Goal: Task Accomplishment & Management: Use online tool/utility

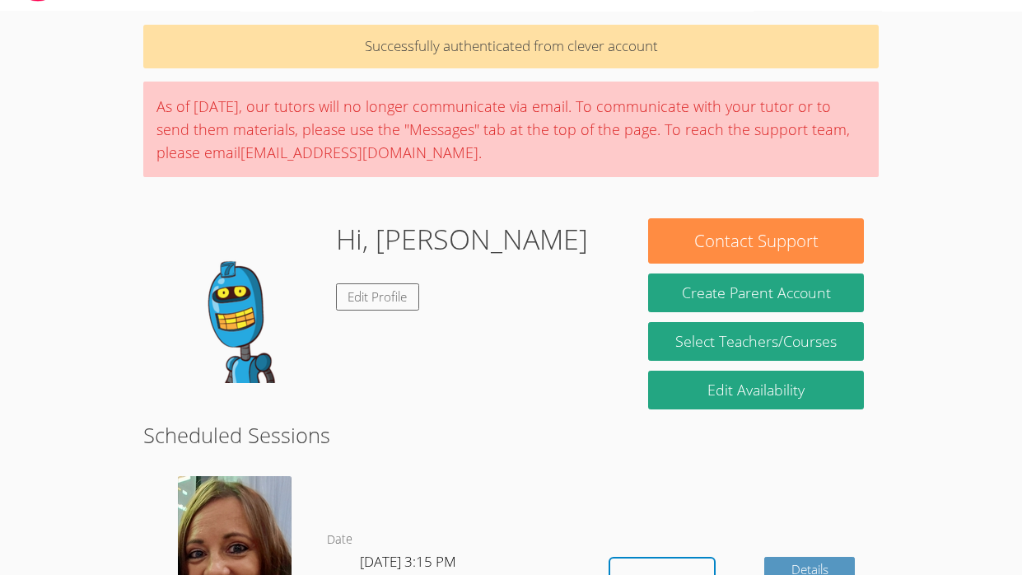
click at [73, 293] on body "Home Programs Sessions Tutors Messages Billing Logout [PERSON_NAME] Successfull…" at bounding box center [511, 238] width 1022 height 575
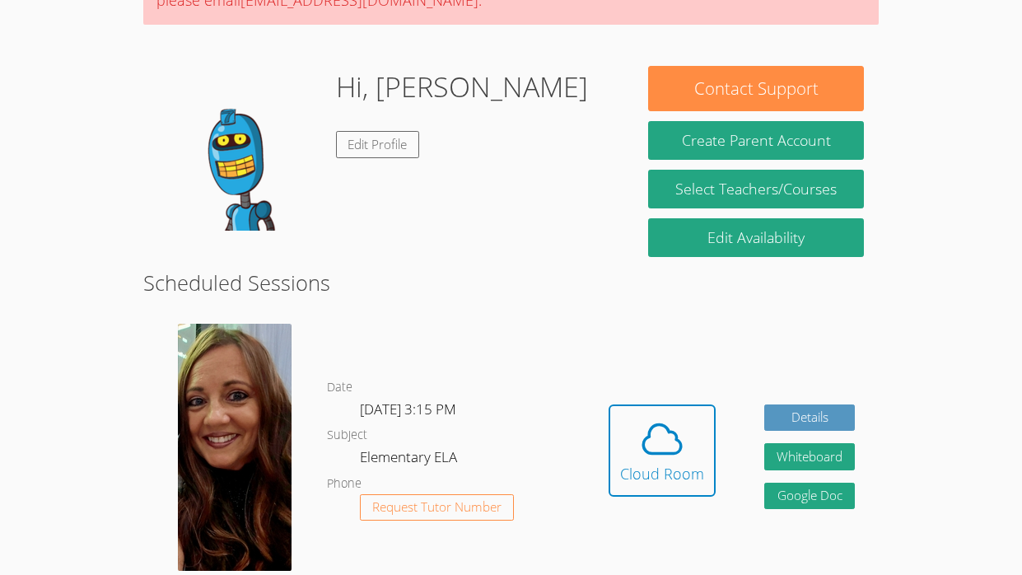
scroll to position [205, 0]
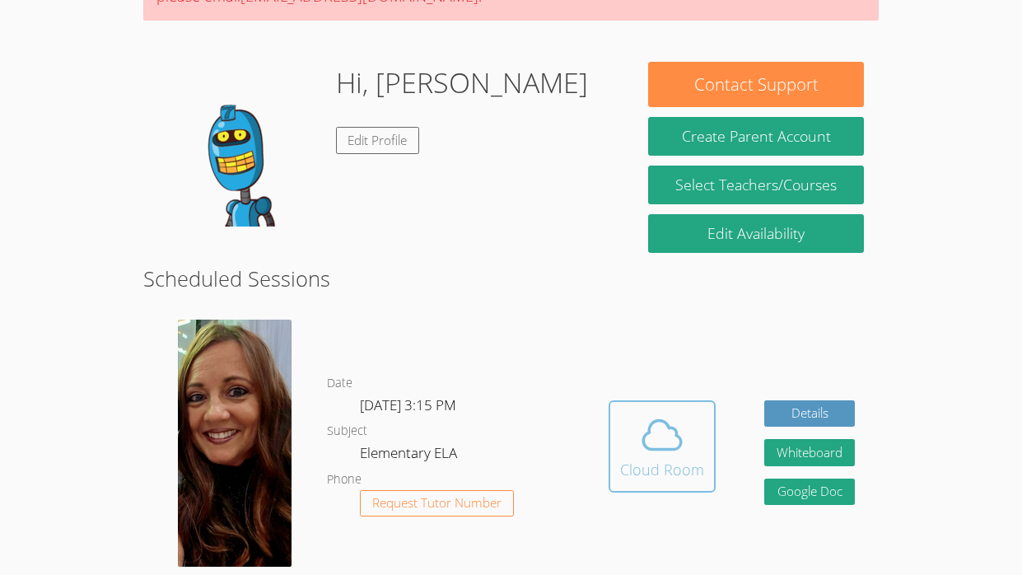
click at [650, 453] on icon at bounding box center [662, 435] width 46 height 46
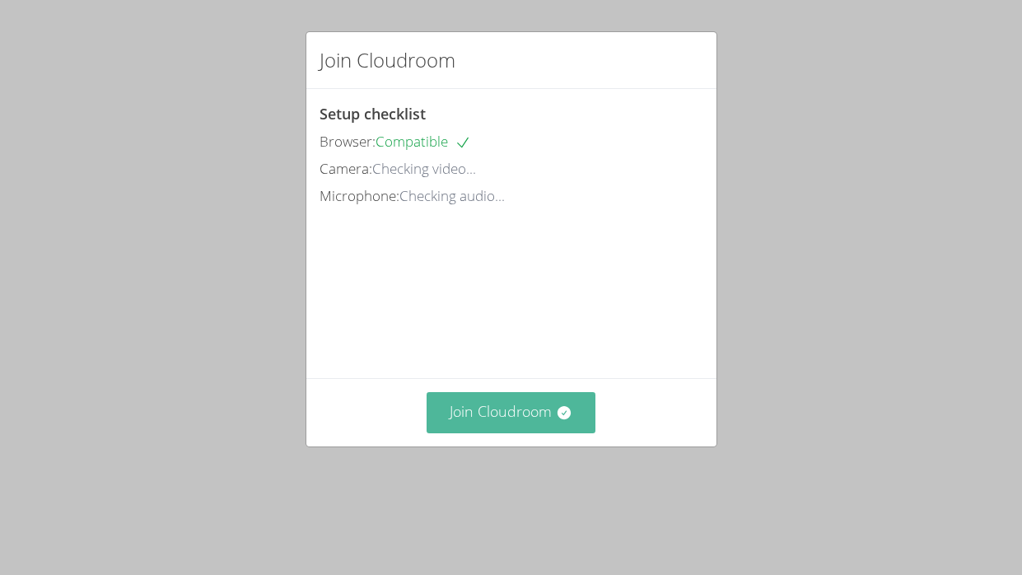
click at [556, 421] on icon at bounding box center [564, 412] width 16 height 16
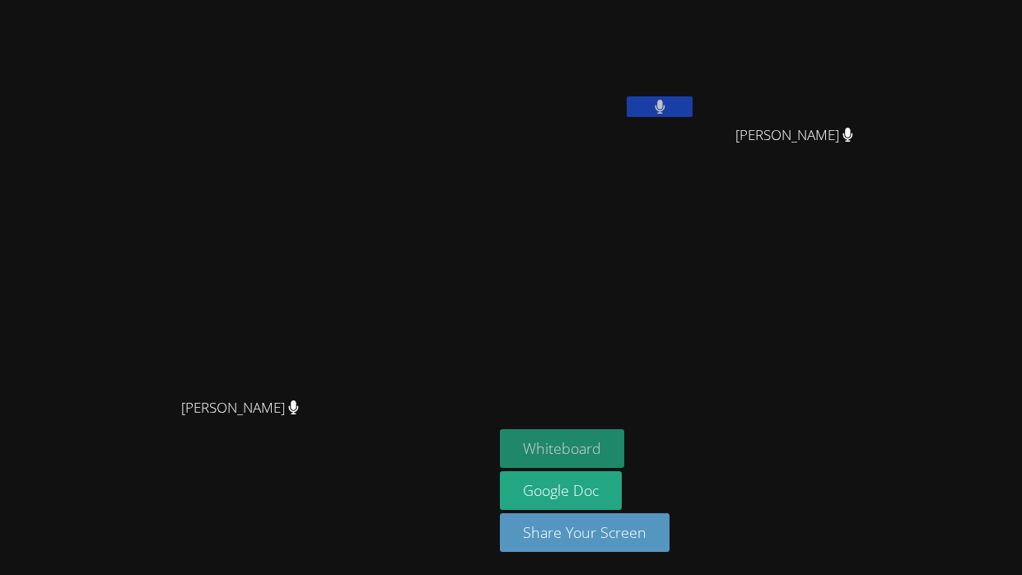
click at [624, 447] on button "Whiteboard" at bounding box center [562, 448] width 124 height 39
click at [370, 203] on video at bounding box center [246, 254] width 247 height 270
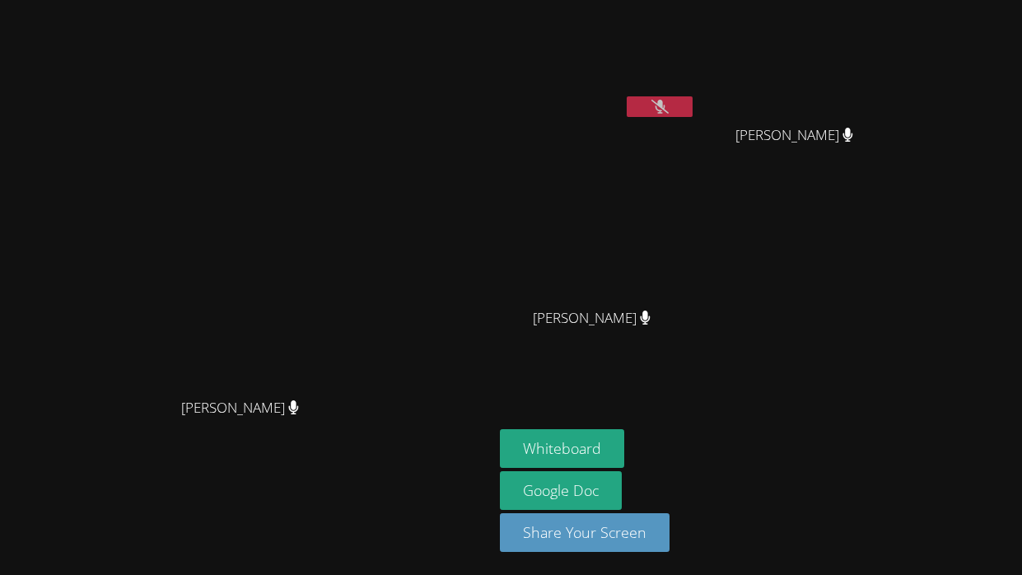
click at [692, 114] on button at bounding box center [659, 106] width 66 height 21
click at [668, 104] on icon at bounding box center [659, 107] width 17 height 14
click at [692, 103] on button at bounding box center [659, 106] width 66 height 21
click at [370, 389] on video at bounding box center [246, 254] width 247 height 270
click at [692, 106] on button at bounding box center [659, 106] width 66 height 21
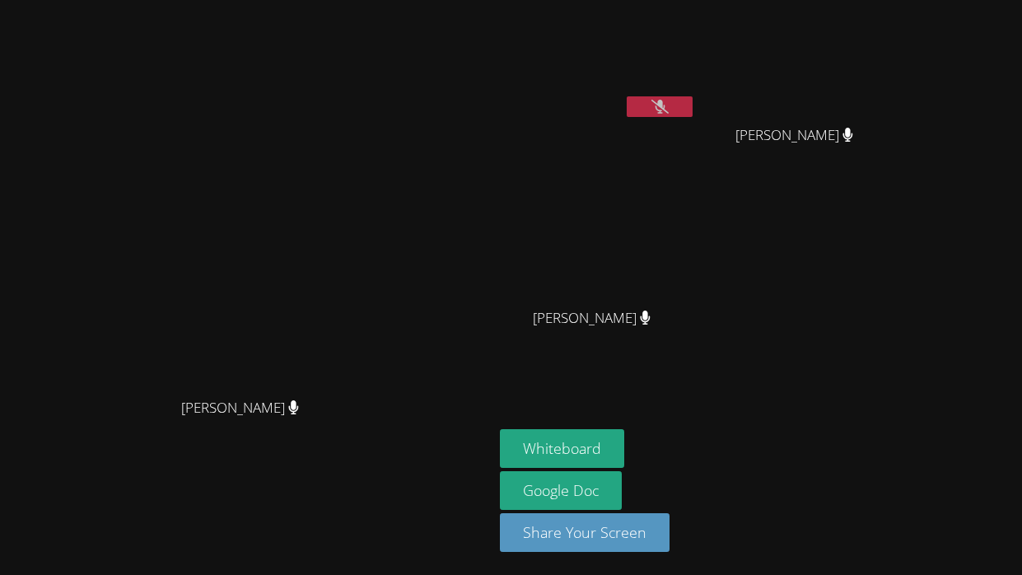
click at [692, 106] on button at bounding box center [659, 106] width 66 height 21
click at [692, 105] on button at bounding box center [659, 106] width 66 height 21
click at [692, 97] on button at bounding box center [659, 106] width 66 height 21
click at [692, 108] on button at bounding box center [659, 106] width 66 height 21
click at [668, 110] on icon at bounding box center [659, 107] width 17 height 14
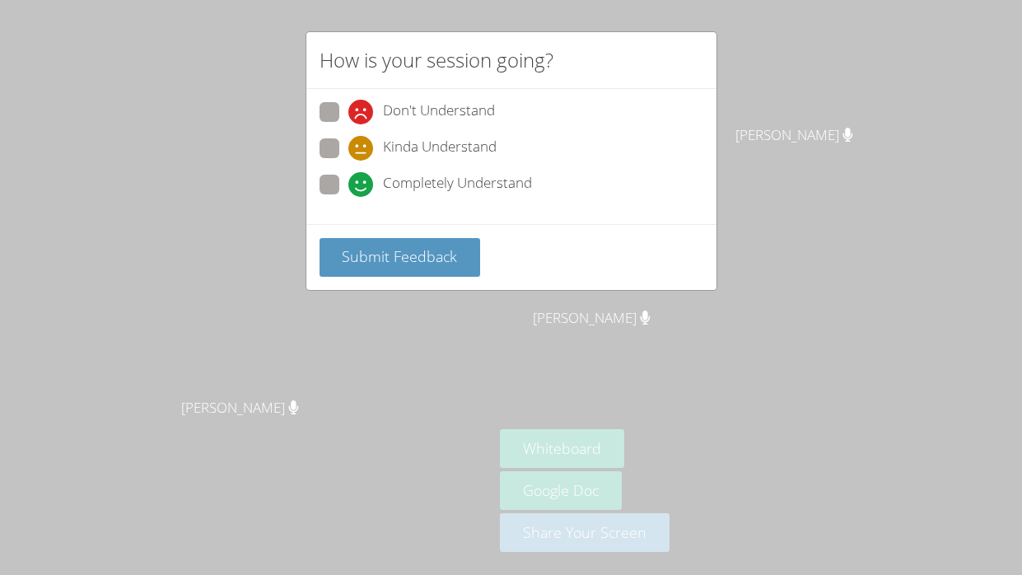
click at [348, 197] on span at bounding box center [348, 197] width 0 height 0
click at [348, 189] on input "Completely Understand" at bounding box center [355, 182] width 14 height 14
radio input "true"
click at [361, 270] on button "Submit Feedback" at bounding box center [399, 257] width 161 height 39
